Goal: Information Seeking & Learning: Learn about a topic

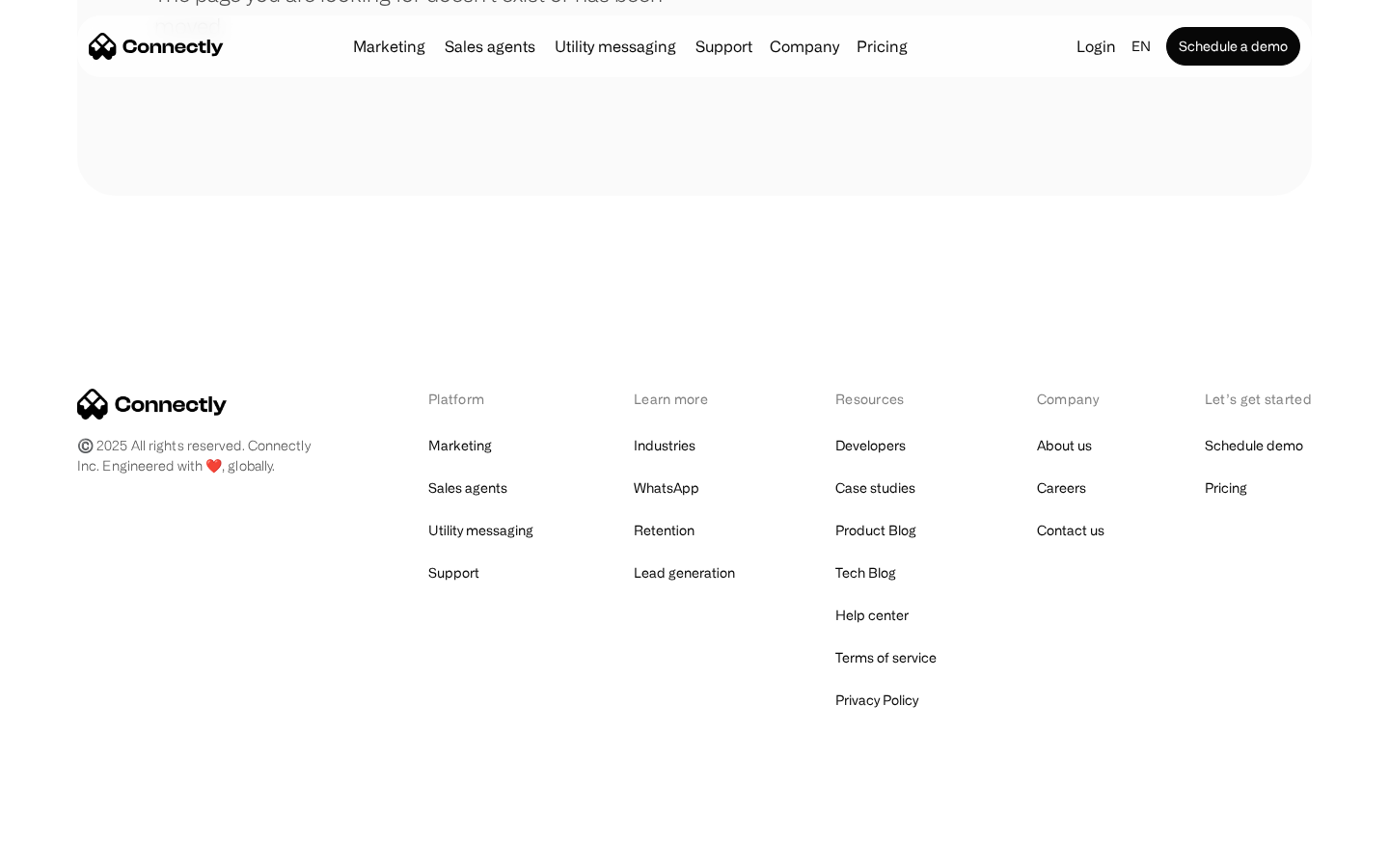
scroll to position [352, 0]
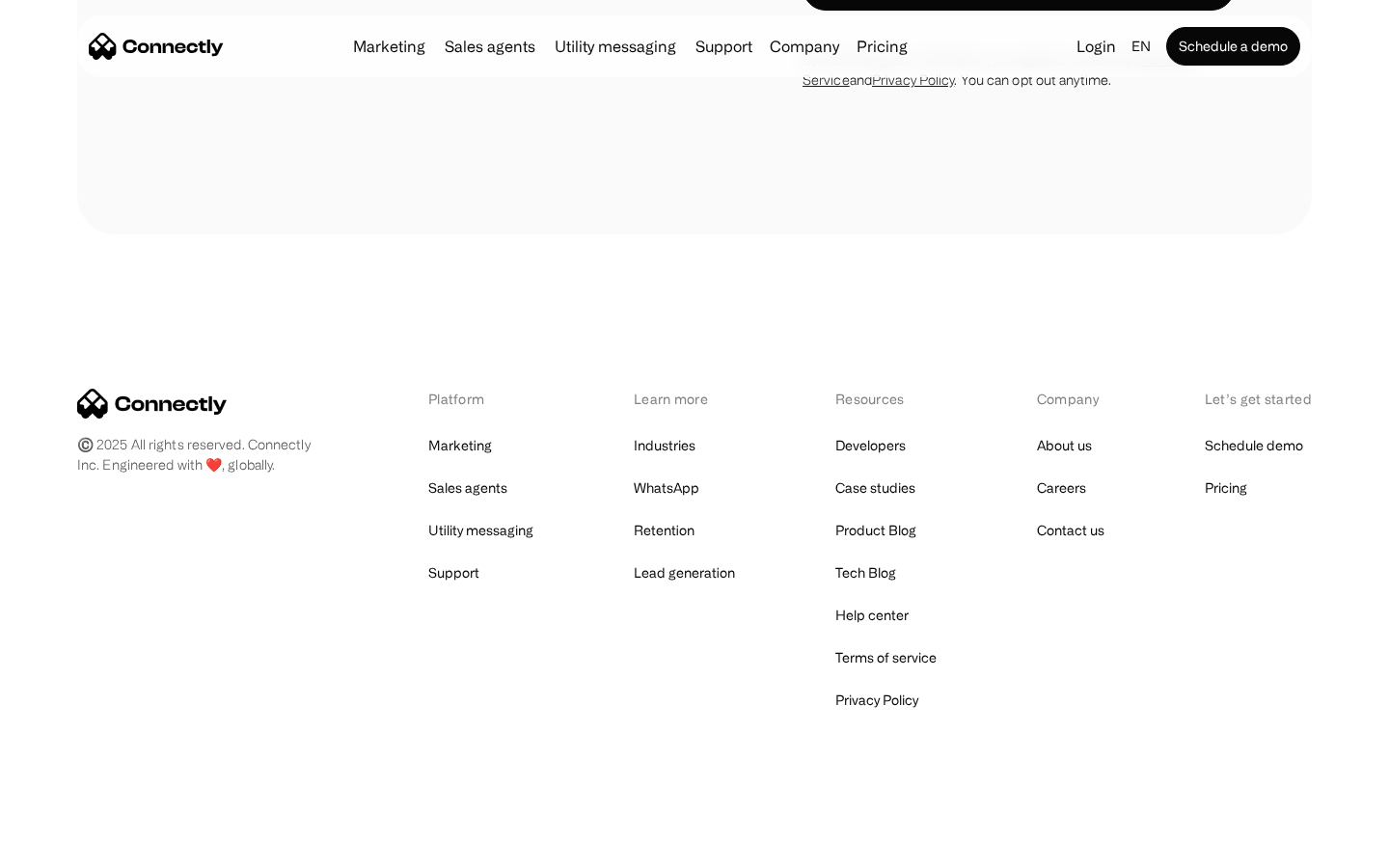
scroll to position [3647, 0]
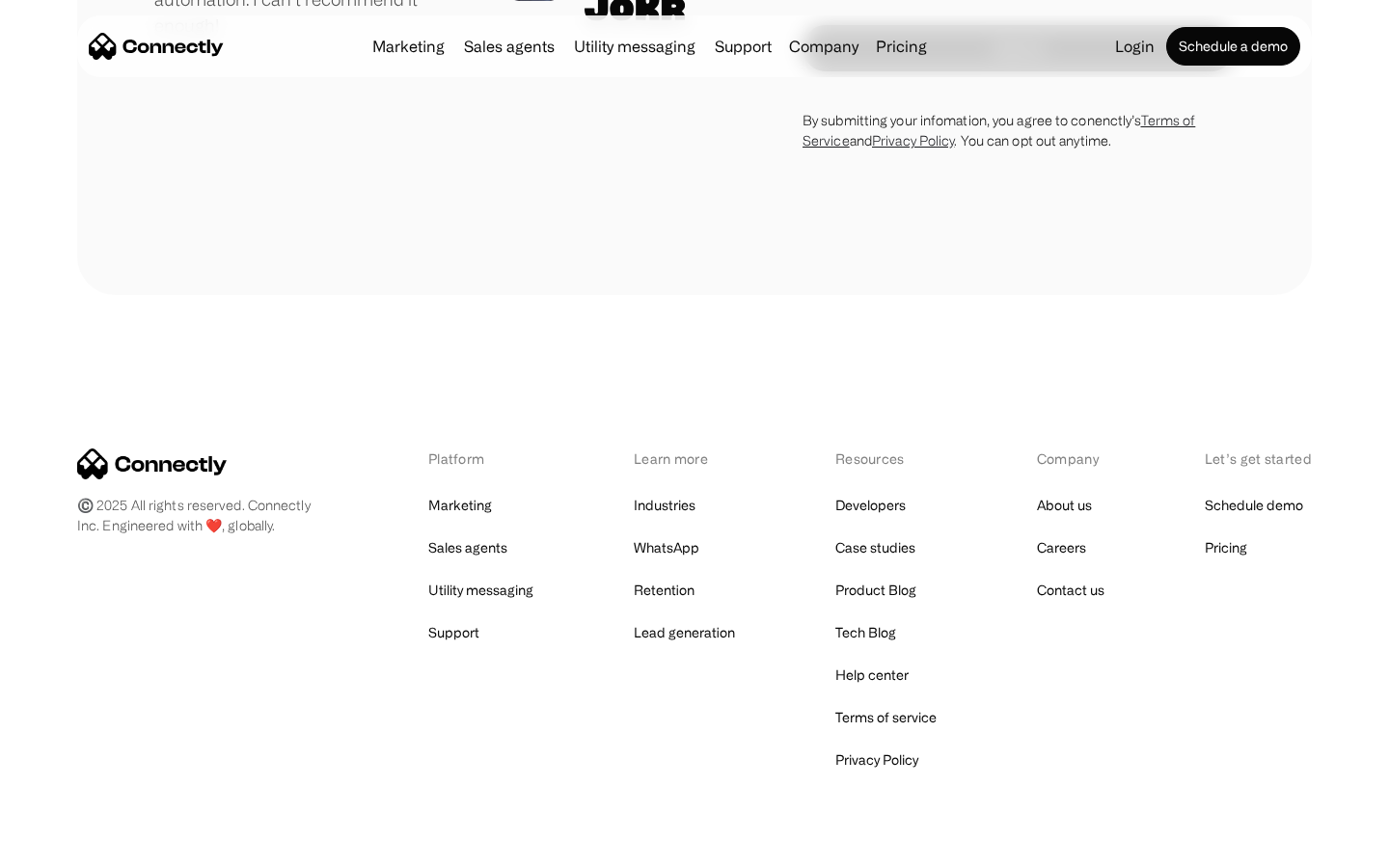
scroll to position [5365, 0]
